Goal: Task Accomplishment & Management: Manage account settings

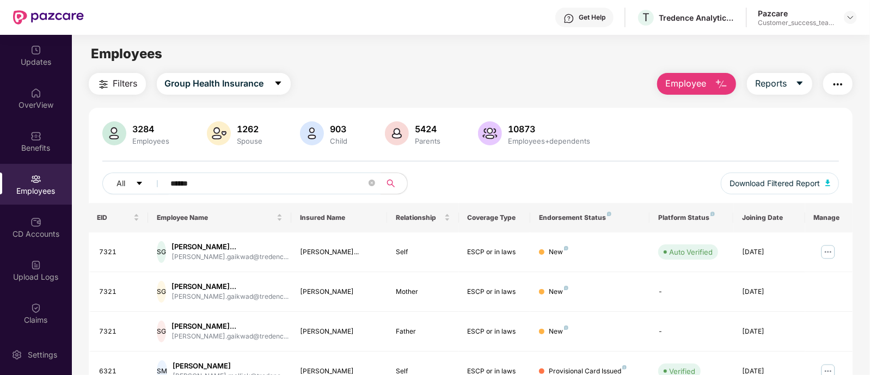
scroll to position [292, 0]
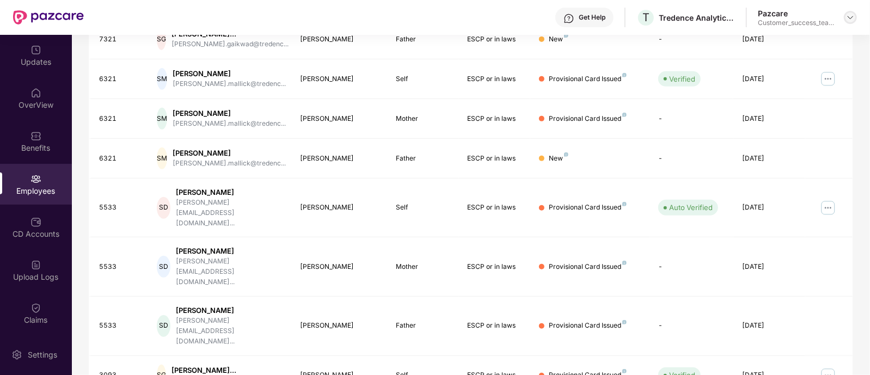
drag, startPoint x: 842, startPoint y: 17, endPoint x: 852, endPoint y: 17, distance: 10.3
click at [852, 17] on div "Pazcare Customer_success_team_lead" at bounding box center [807, 17] width 99 height 19
click at [852, 17] on img at bounding box center [850, 17] width 9 height 9
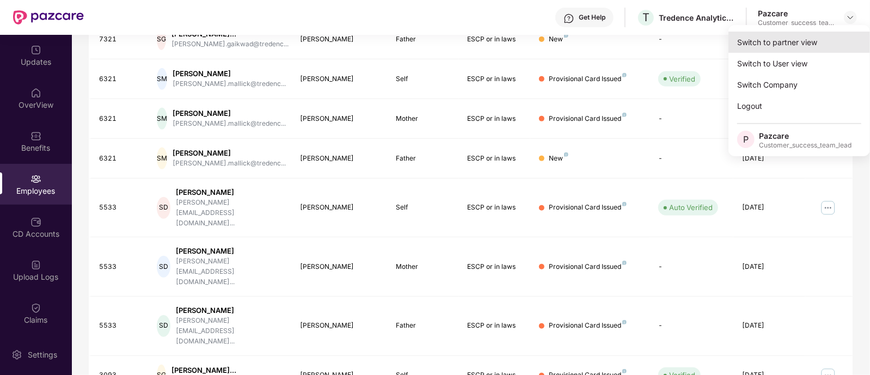
click at [793, 40] on div "Switch to partner view" at bounding box center [800, 42] width 142 height 21
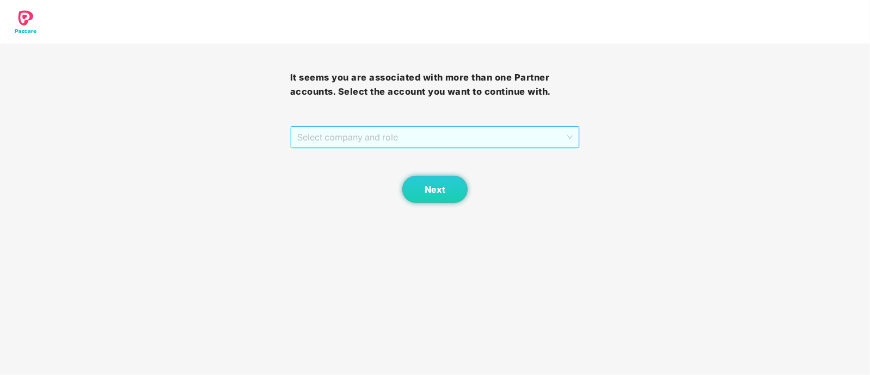
click at [365, 131] on span "Select company and role" at bounding box center [435, 137] width 276 height 21
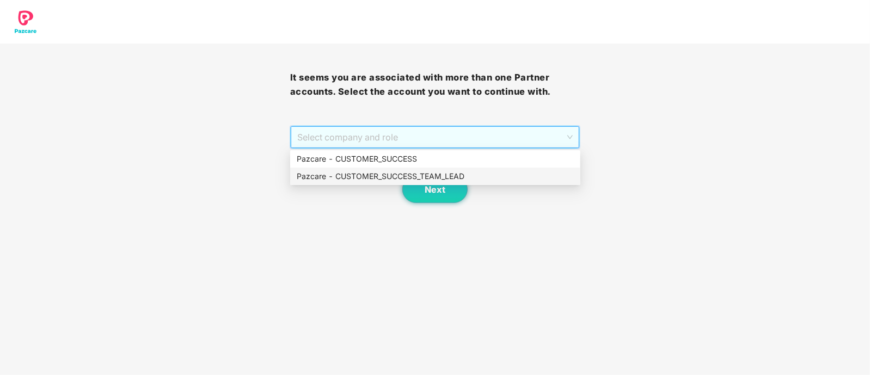
click at [406, 171] on div "Pazcare - CUSTOMER_SUCCESS_TEAM_LEAD" at bounding box center [435, 176] width 277 height 12
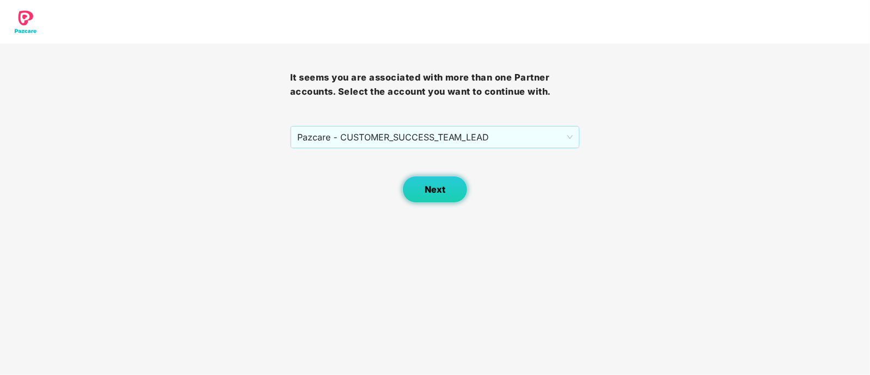
click at [433, 193] on span "Next" at bounding box center [435, 190] width 21 height 10
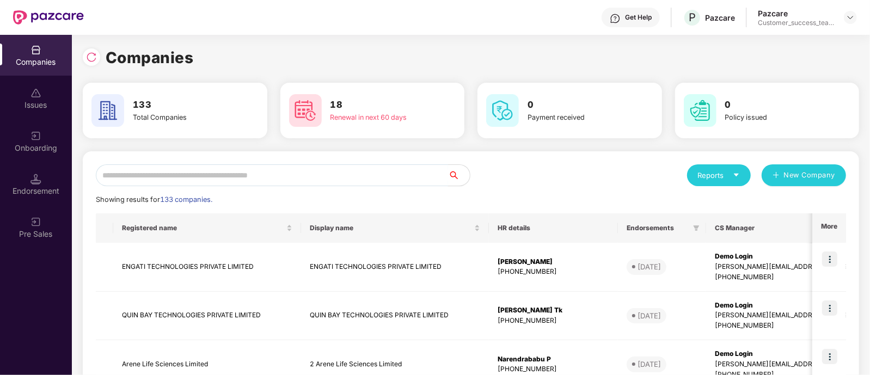
click at [397, 180] on input "text" at bounding box center [272, 175] width 352 height 22
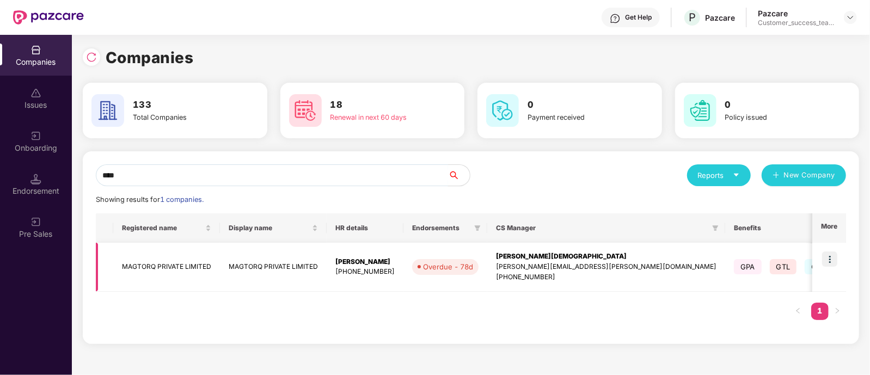
type input "****"
click at [830, 261] on img at bounding box center [829, 259] width 15 height 15
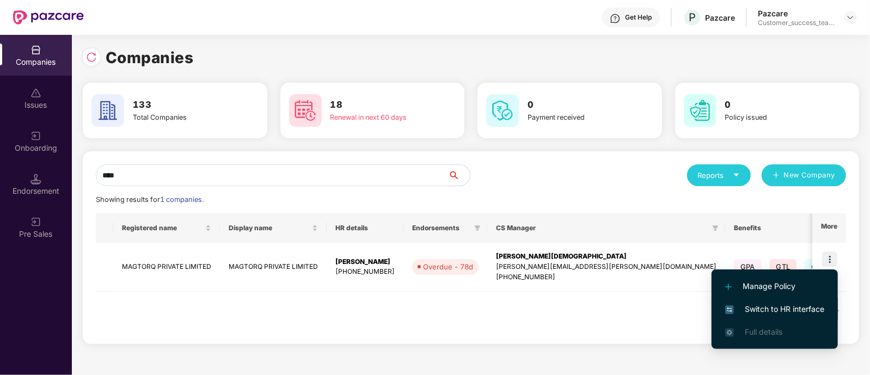
click at [794, 307] on span "Switch to HR interface" at bounding box center [775, 309] width 99 height 12
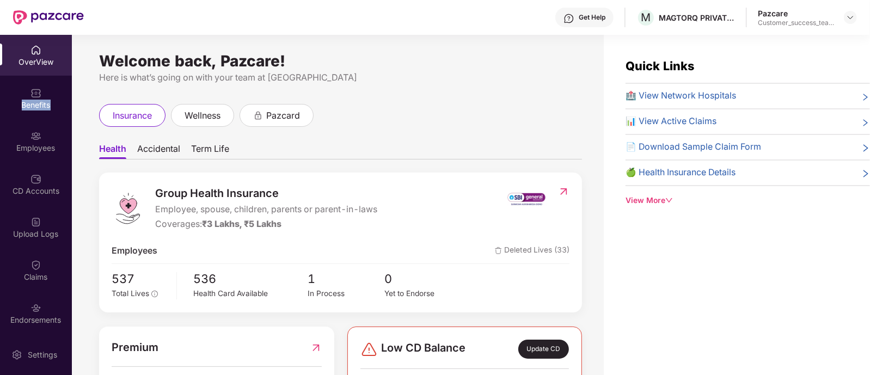
click at [20, 94] on div "Benefits" at bounding box center [36, 98] width 72 height 41
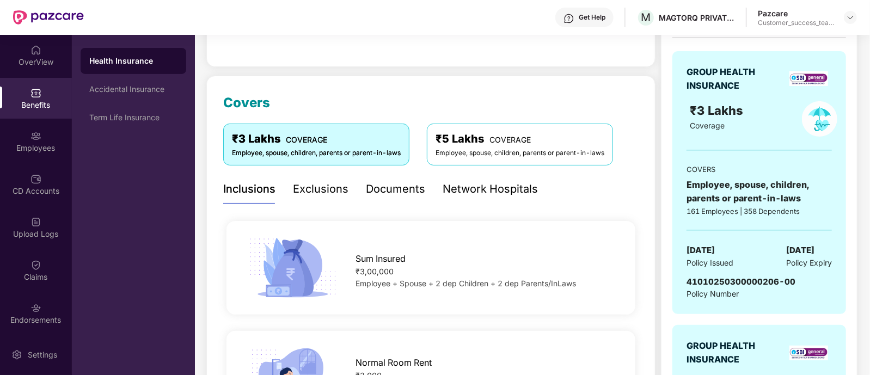
scroll to position [0, 0]
